Goal: Information Seeking & Learning: Learn about a topic

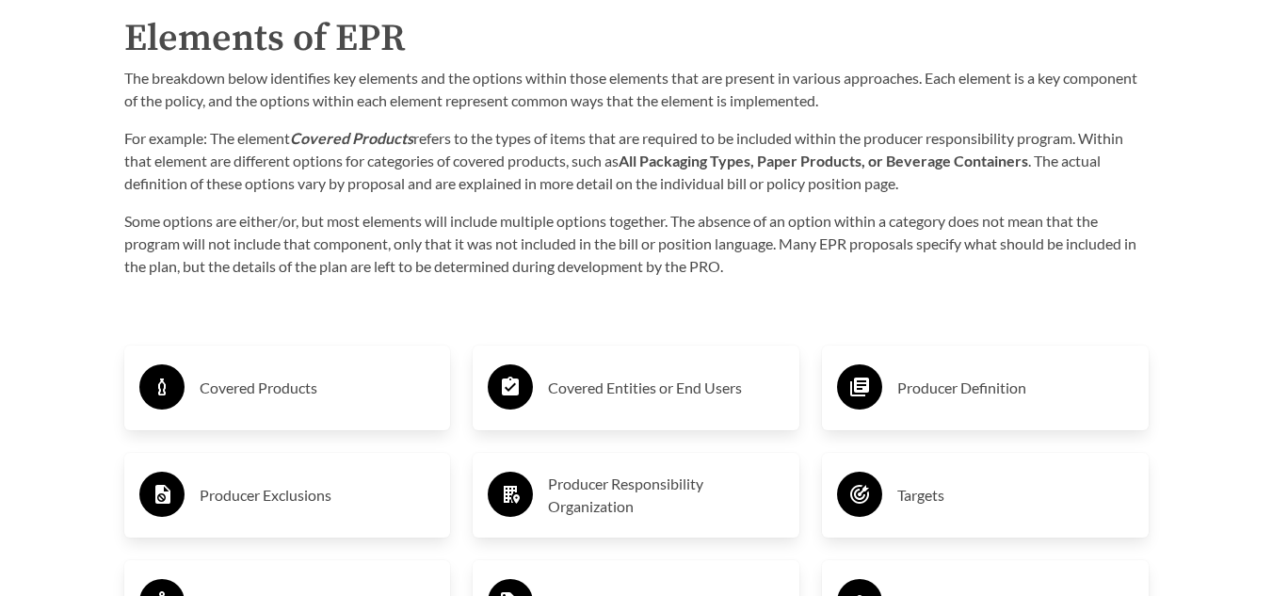
scroll to position [2804, 0]
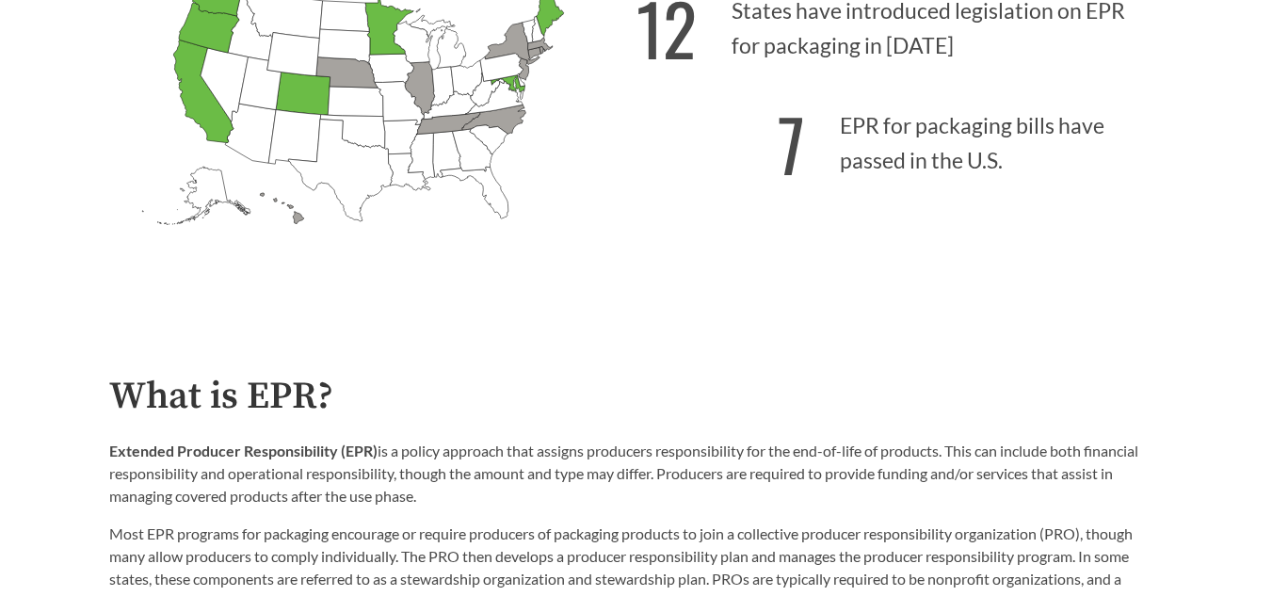
scroll to position [625, 0]
